Goal: Ask a question

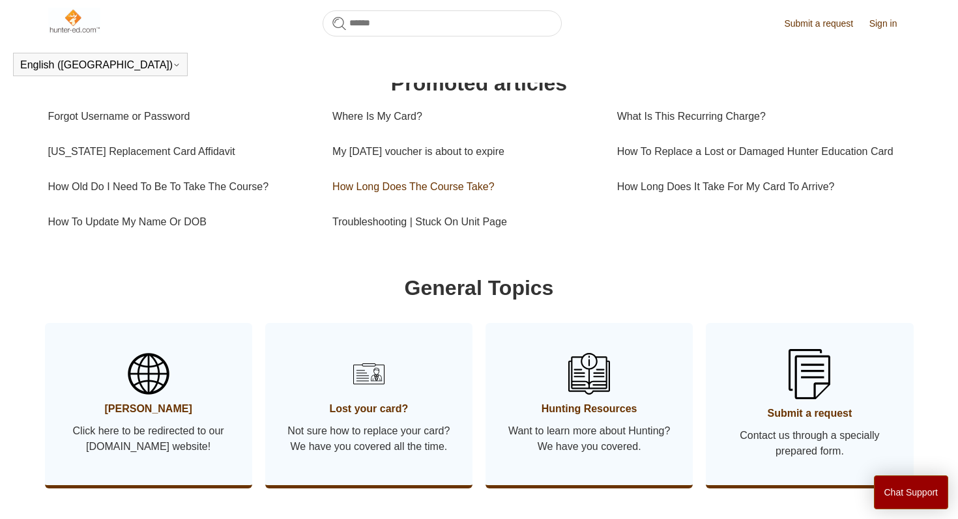
scroll to position [451, 0]
click at [831, 23] on link "Submit a request" at bounding box center [825, 24] width 82 height 14
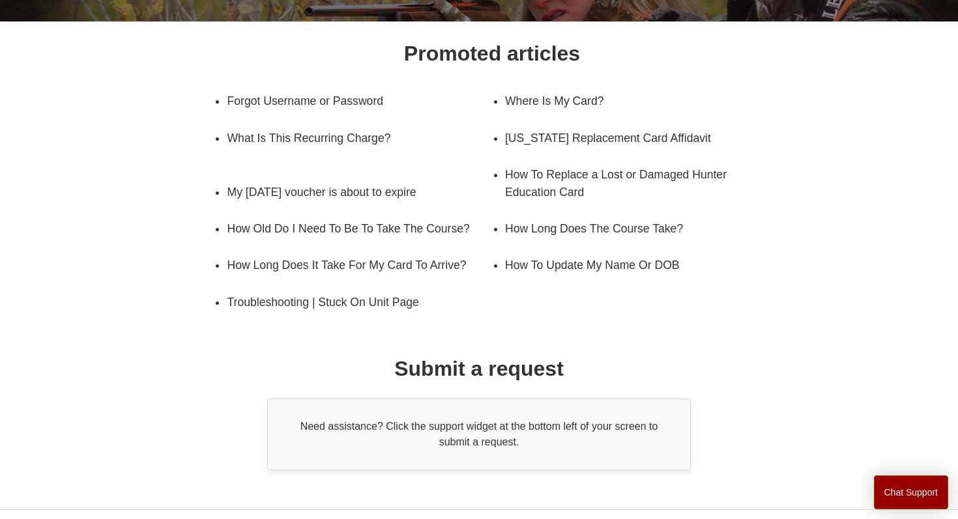
scroll to position [243, 0]
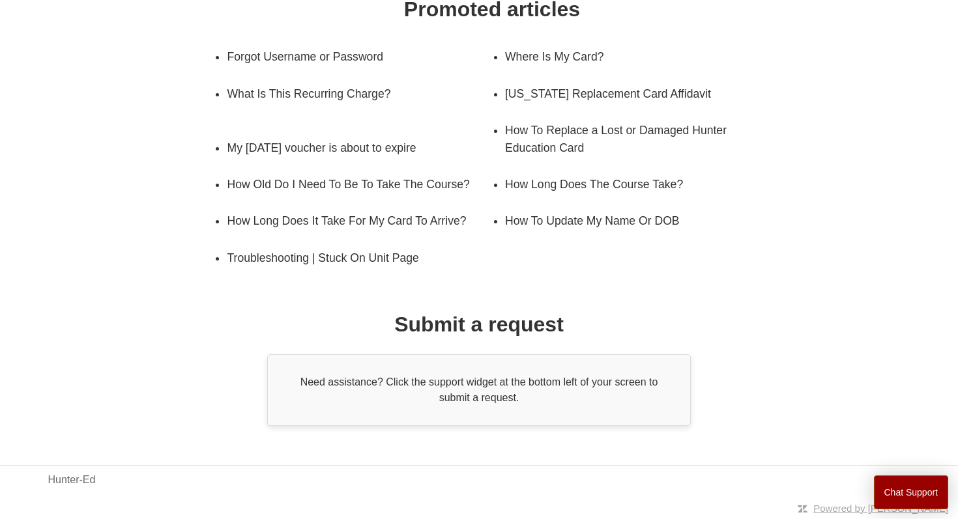
click at [417, 397] on div "Need assistance? Click the support widget at the bottom left of your screen to …" at bounding box center [479, 390] width 424 height 72
click at [889, 493] on button "Chat Support" at bounding box center [911, 493] width 75 height 34
